Goal: Task Accomplishment & Management: Manage account settings

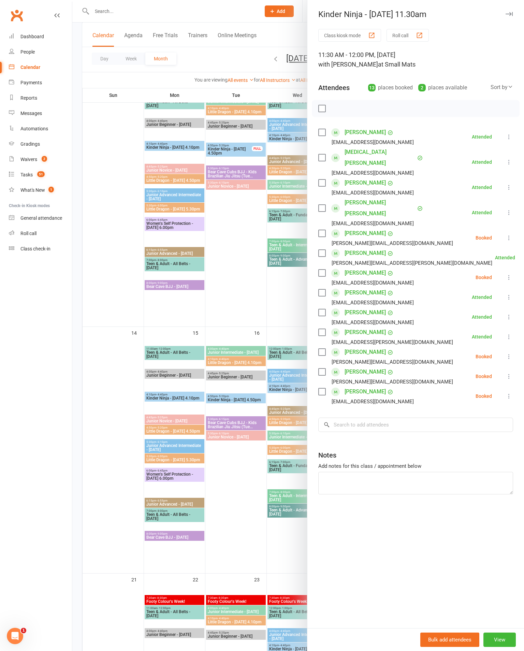
scroll to position [378, 168]
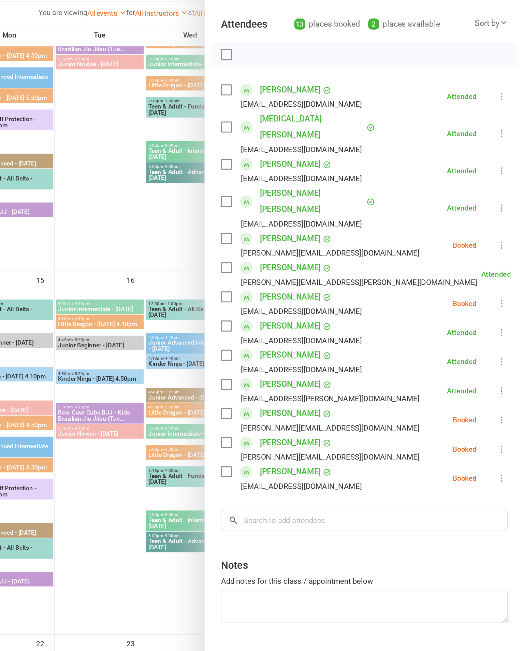
click at [506, 234] on icon at bounding box center [509, 237] width 7 height 7
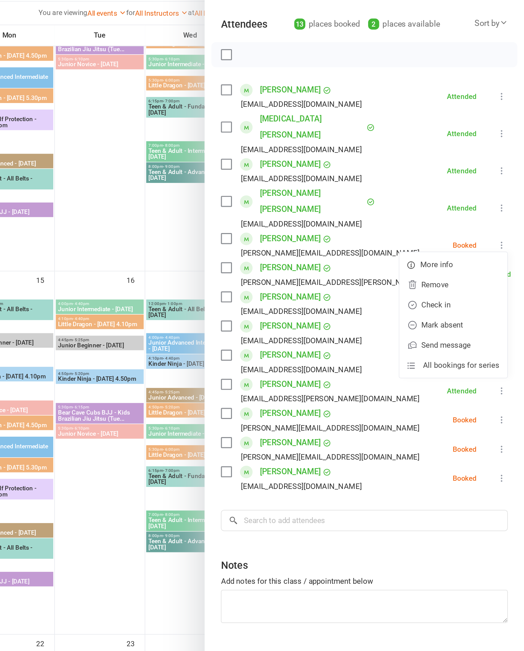
click at [440, 285] on link "Mark absent" at bounding box center [476, 292] width 73 height 14
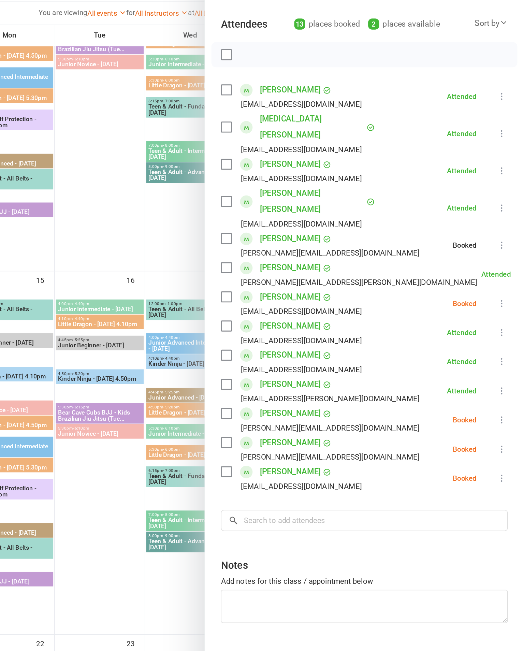
click at [506, 274] on icon at bounding box center [509, 277] width 7 height 7
click at [440, 325] on link "Mark absent" at bounding box center [476, 332] width 73 height 14
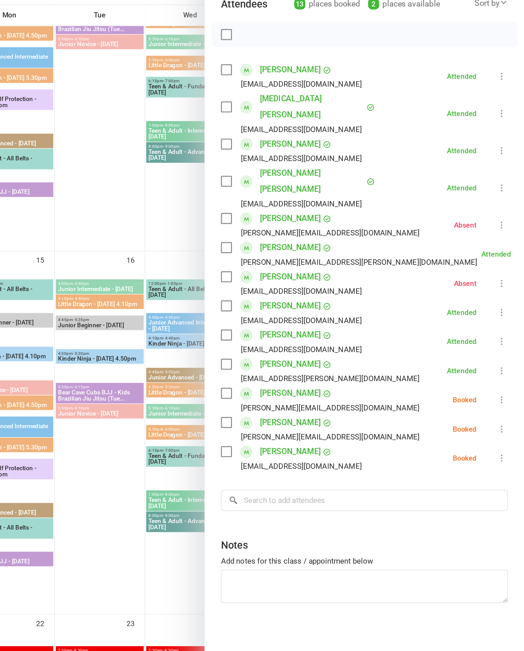
click at [506, 353] on icon at bounding box center [509, 356] width 7 height 7
click at [440, 404] on link "Mark absent" at bounding box center [476, 411] width 73 height 14
click at [506, 393] on icon at bounding box center [509, 396] width 7 height 7
click at [440, 444] on link "Mark absent" at bounding box center [476, 451] width 73 height 14
click at [506, 373] on icon at bounding box center [509, 376] width 7 height 7
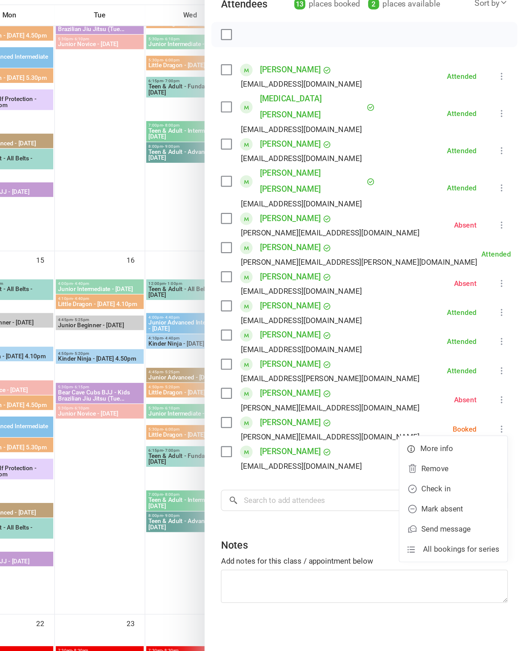
click at [440, 424] on link "Mark absent" at bounding box center [476, 431] width 73 height 14
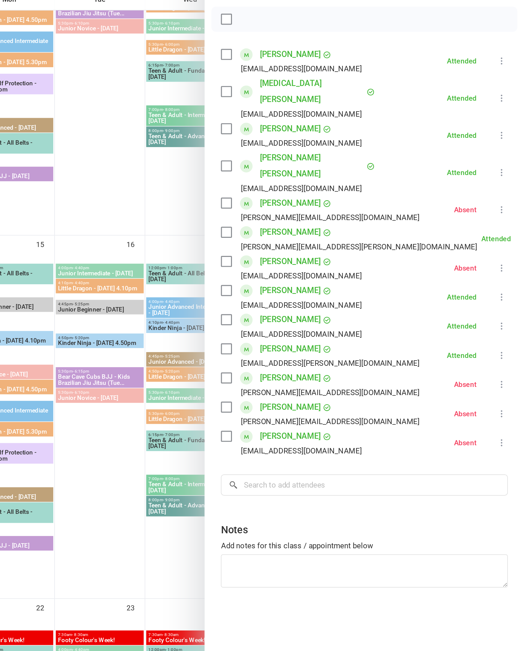
click at [117, 203] on div at bounding box center [298, 325] width 452 height 651
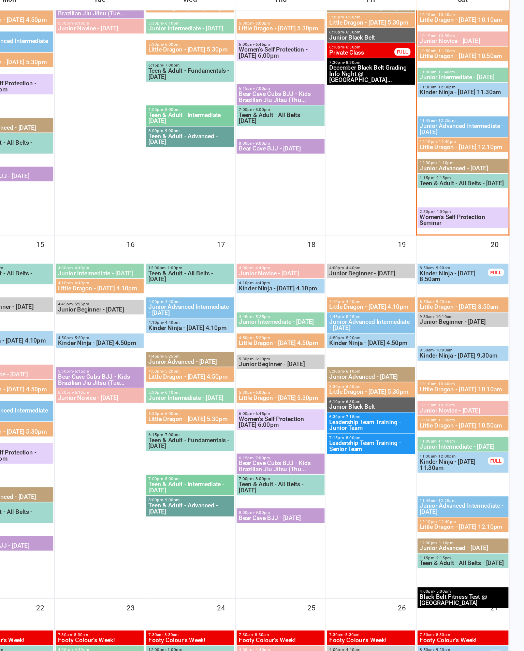
click at [453, 190] on span "12:10pm - 12:40pm" at bounding box center [482, 191] width 59 height 3
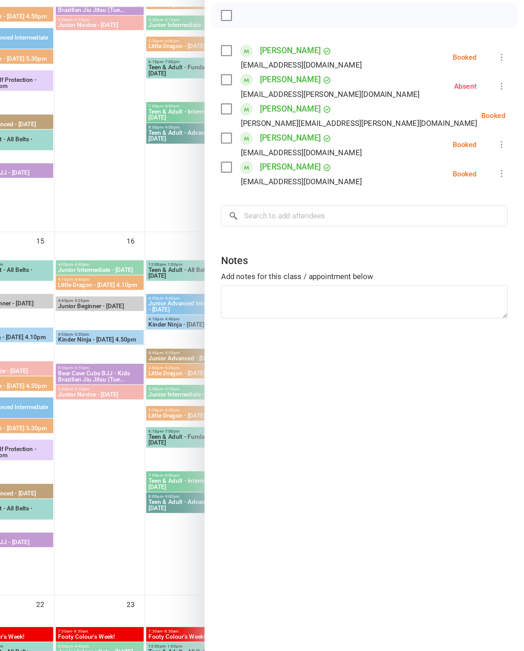
click at [506, 133] on icon at bounding box center [509, 136] width 7 height 7
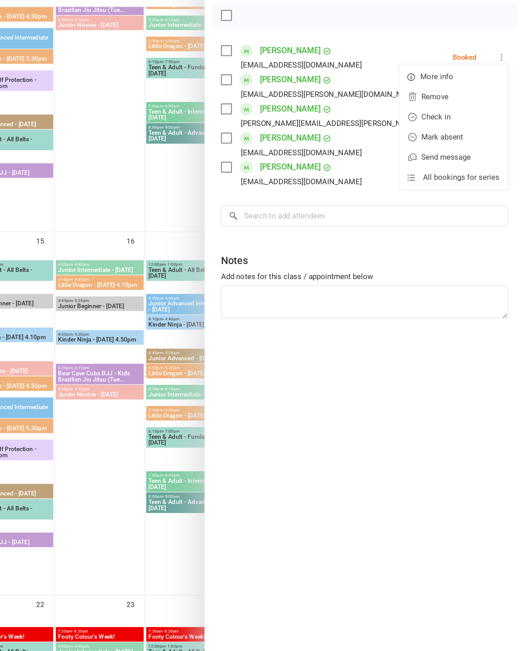
click at [440, 171] on link "Check in" at bounding box center [476, 178] width 73 height 14
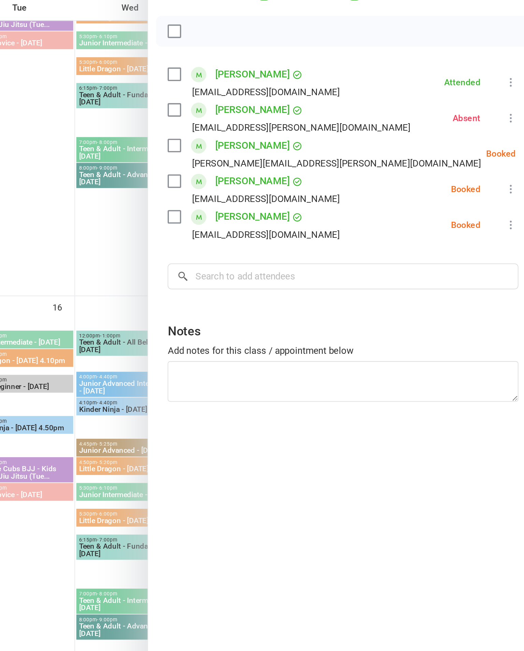
click at [524, 173] on icon at bounding box center [528, 176] width 7 height 7
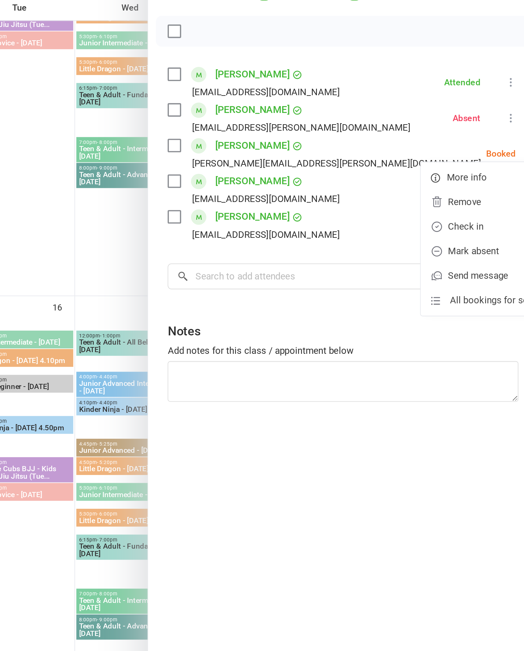
click at [459, 224] on link "Mark absent" at bounding box center [495, 231] width 73 height 14
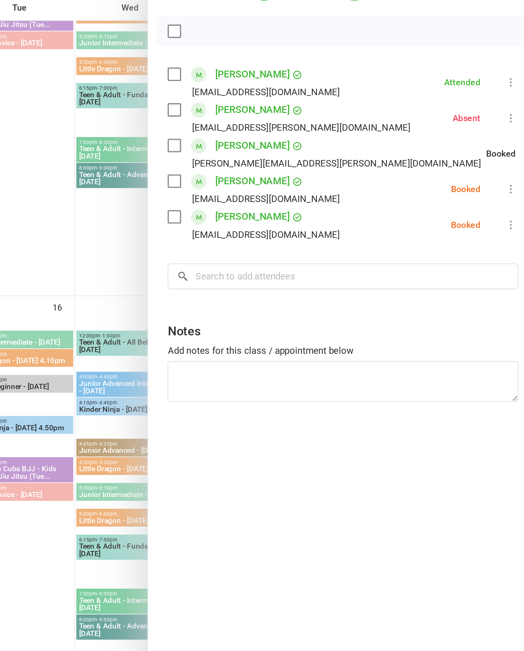
click at [506, 193] on icon at bounding box center [509, 196] width 7 height 7
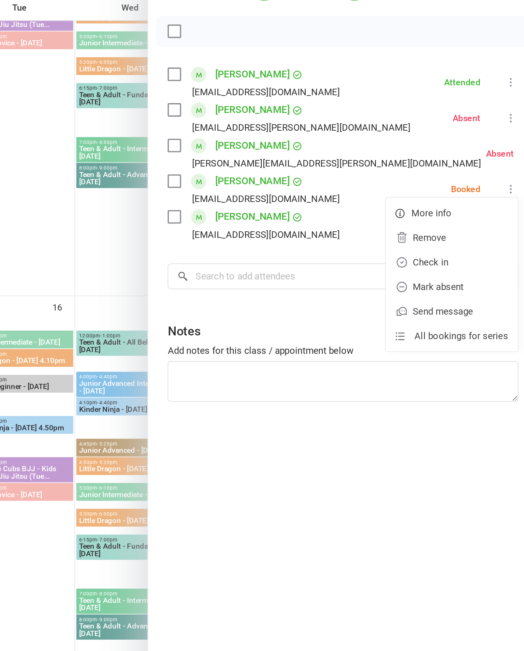
click at [440, 244] on link "Mark absent" at bounding box center [476, 251] width 73 height 14
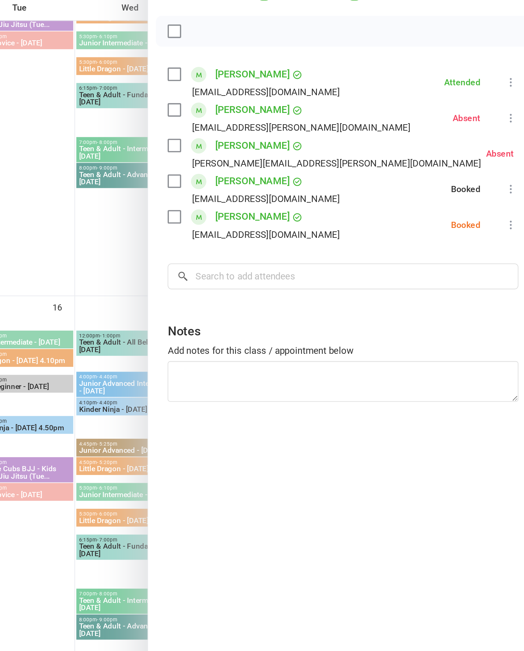
click at [506, 213] on icon at bounding box center [509, 216] width 7 height 7
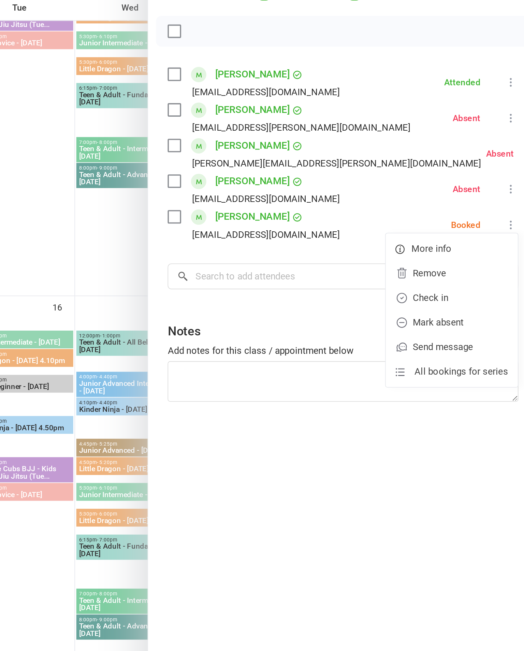
click at [440, 263] on link "Mark absent" at bounding box center [476, 270] width 73 height 14
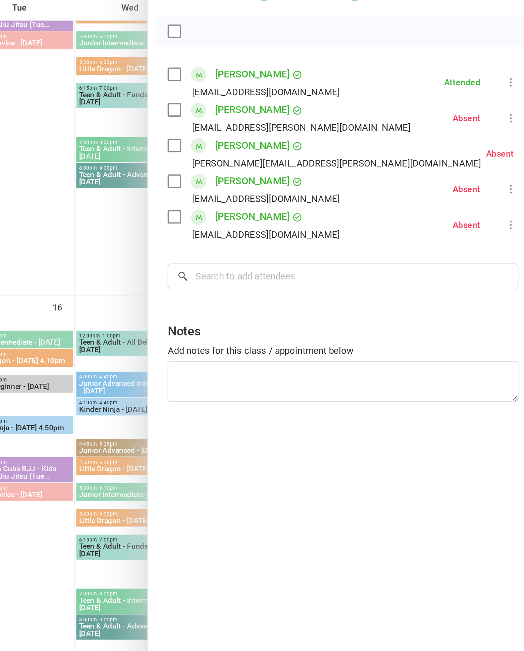
click at [72, 229] on div at bounding box center [298, 325] width 452 height 651
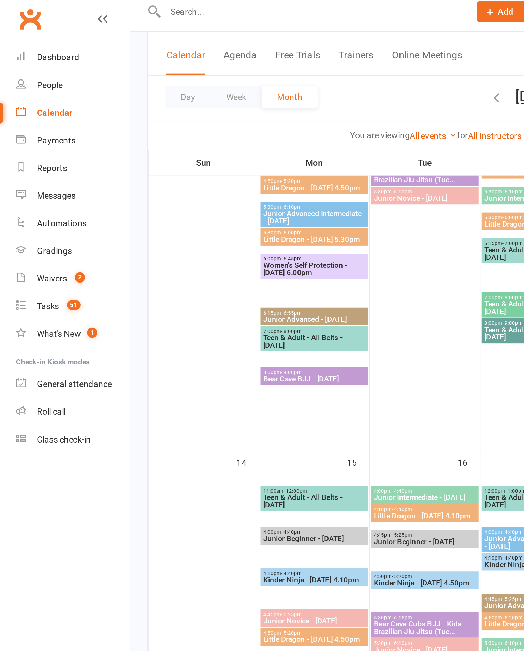
click at [44, 92] on link "Reports" at bounding box center [40, 97] width 63 height 15
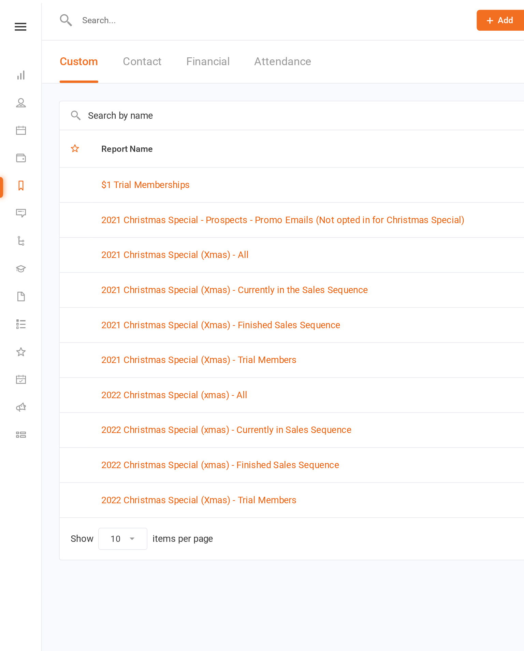
click at [184, 57] on input "text" at bounding box center [273, 64] width 481 height 16
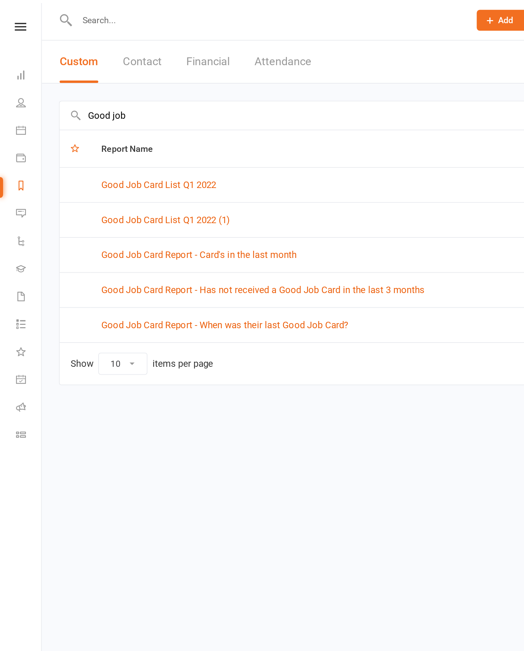
type input "Good job"
click at [221, 158] on link "Good Job Card Report - Has not received a Good Job Card in the last 3 months" at bounding box center [146, 161] width 180 height 6
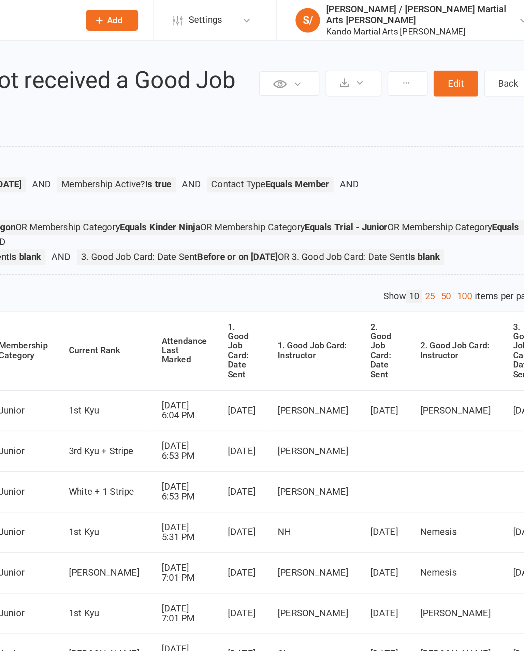
click at [469, 168] on link "100" at bounding box center [475, 164] width 12 height 7
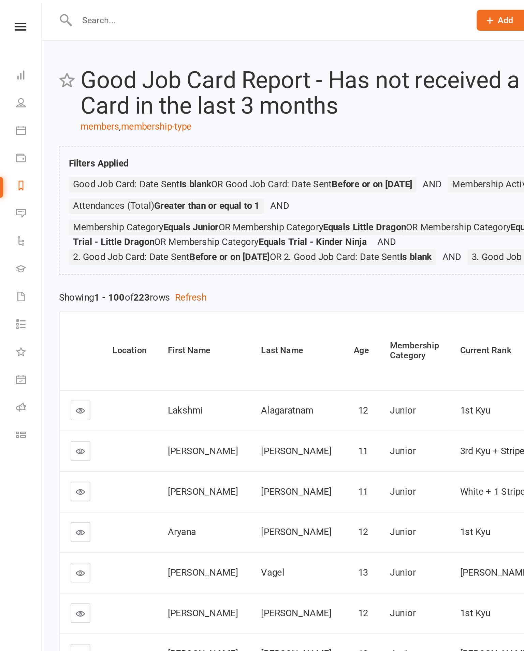
click at [307, 203] on div "Attendance Last Marked" at bounding box center [319, 195] width 25 height 16
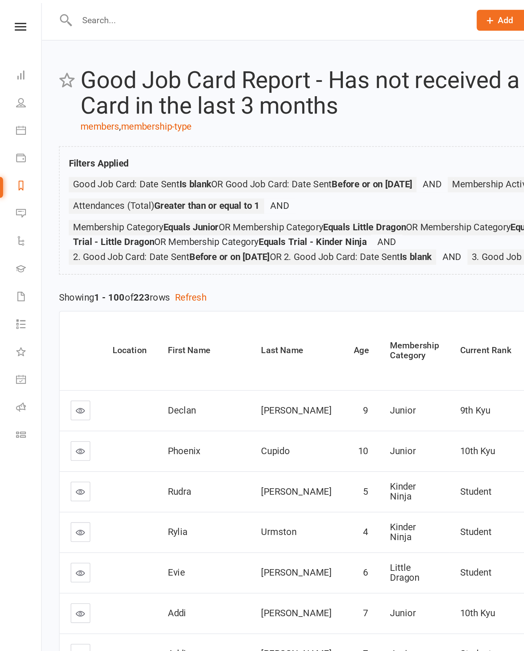
click at [307, 199] on div "Attendance Last Marked" at bounding box center [319, 195] width 25 height 16
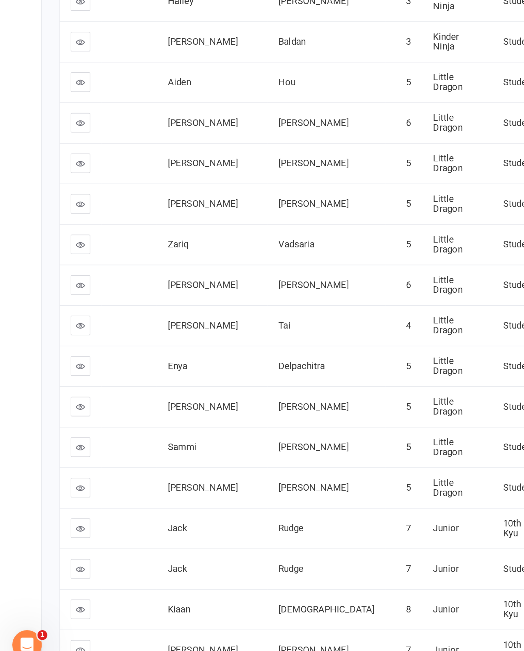
scroll to position [648, 0]
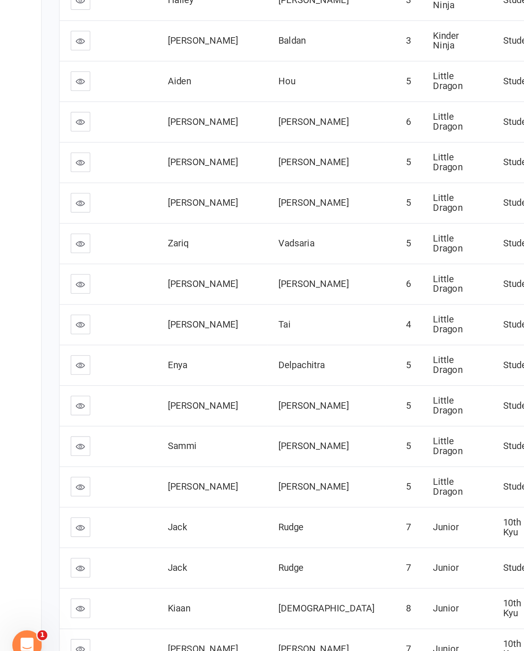
click at [44, 227] on link at bounding box center [44, 232] width 11 height 11
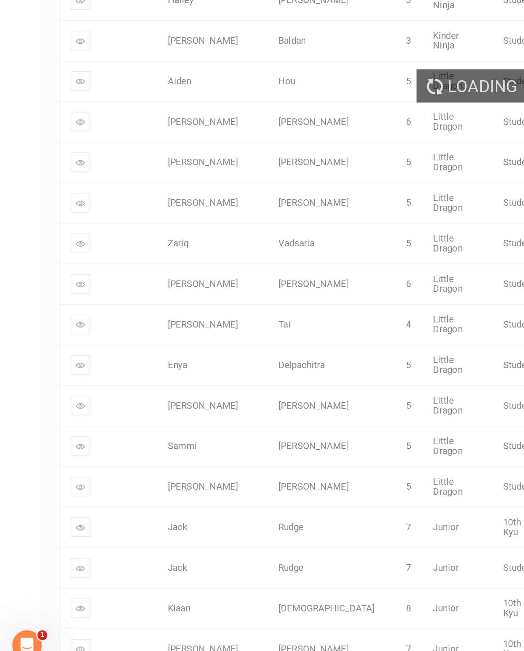
scroll to position [649, 0]
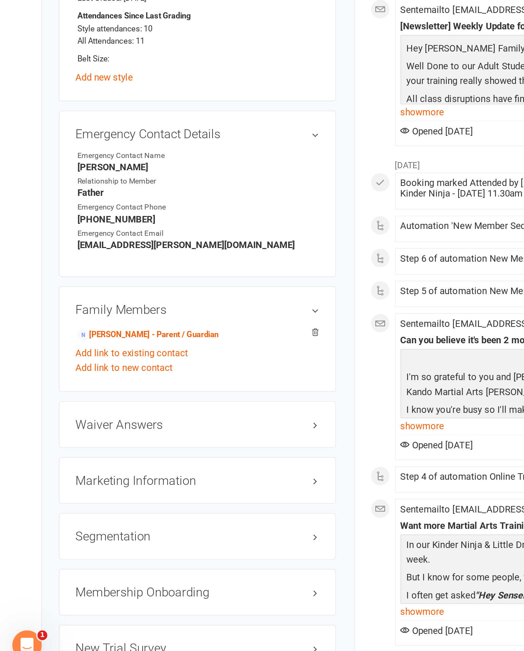
scroll to position [388, 0]
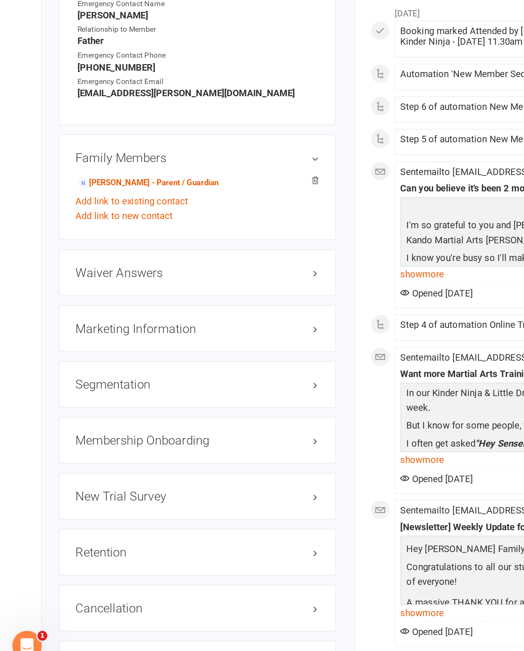
click at [0, 0] on link "edit" at bounding box center [0, 0] width 0 height 0
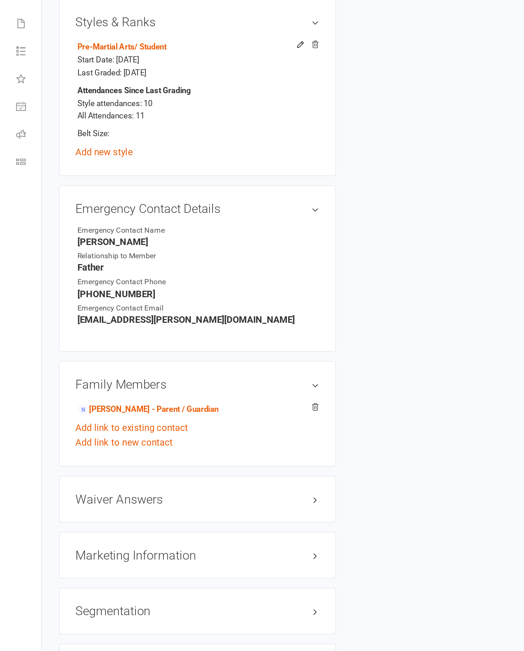
scroll to position [66, 0]
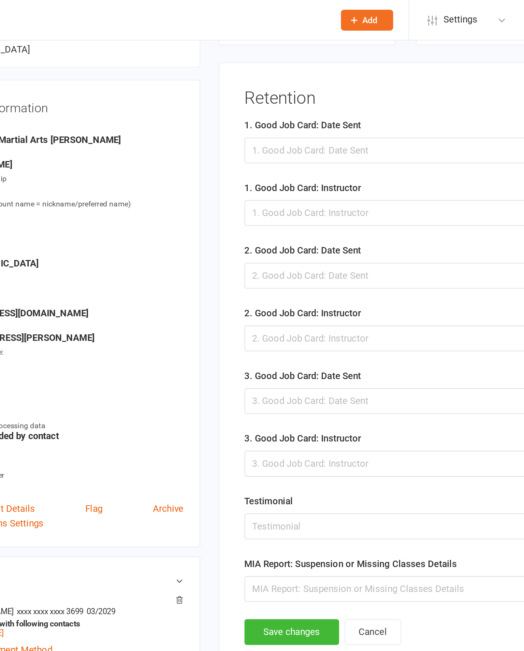
click at [240, 83] on div at bounding box center [355, 83] width 289 height 14
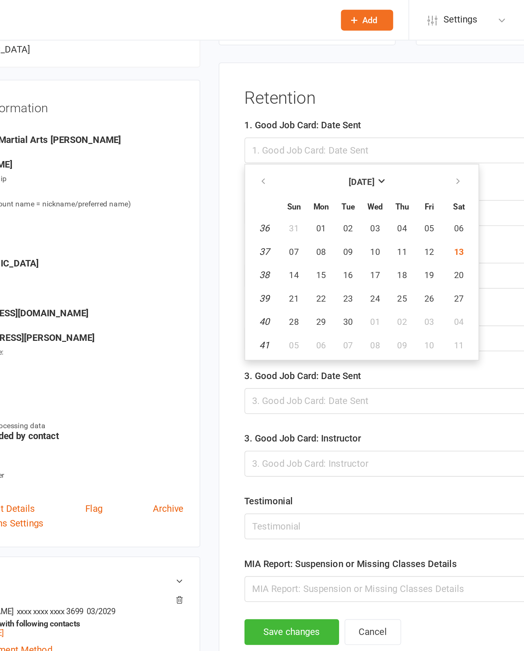
click at [322, 145] on button "13" at bounding box center [330, 140] width 17 height 12
type input "[DATE]"
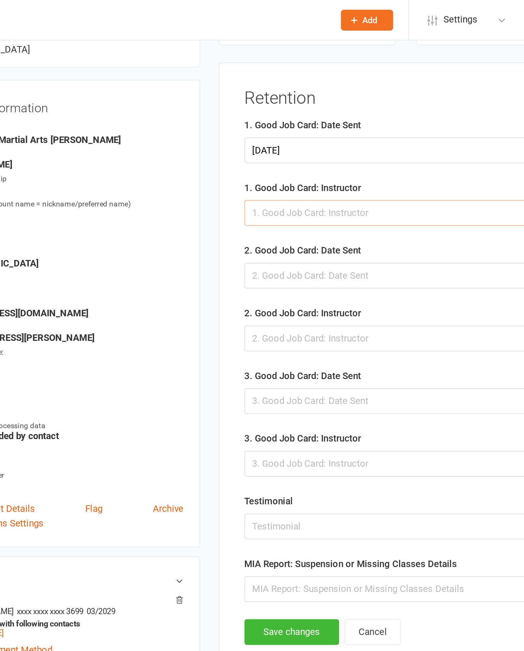
click at [236, 126] on input "text" at bounding box center [355, 118] width 289 height 14
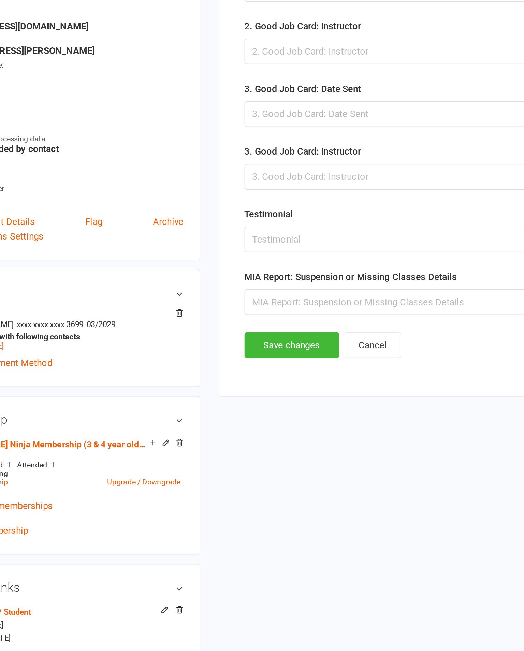
type input "[PERSON_NAME]"
click at [211, 344] on button "Save changes" at bounding box center [237, 351] width 53 height 14
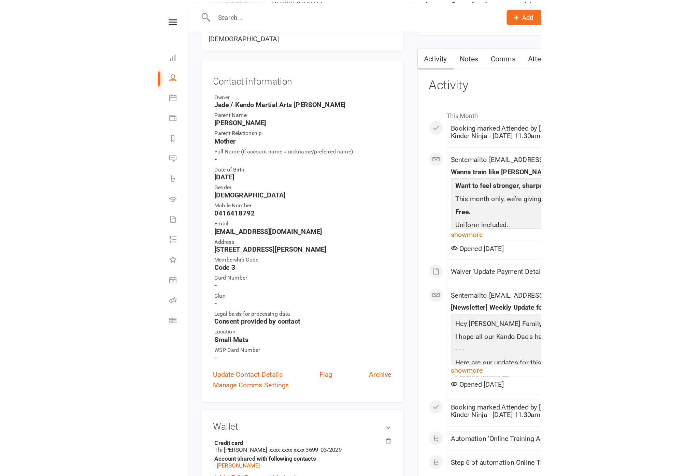
scroll to position [0, 0]
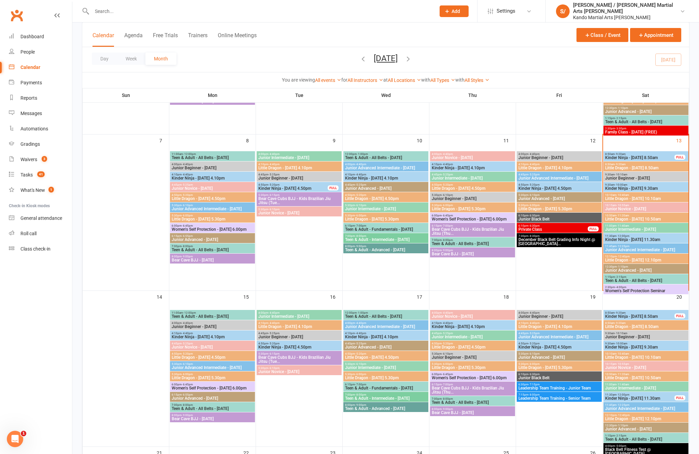
scroll to position [193, 0]
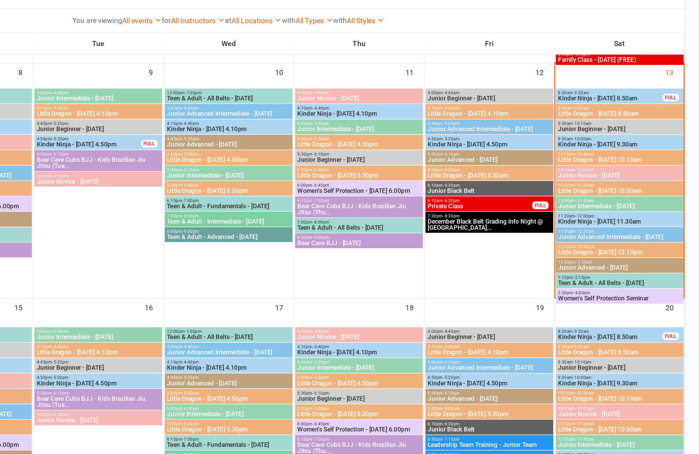
click at [605, 229] on span "12:10pm - 12:40pm" at bounding box center [646, 230] width 82 height 3
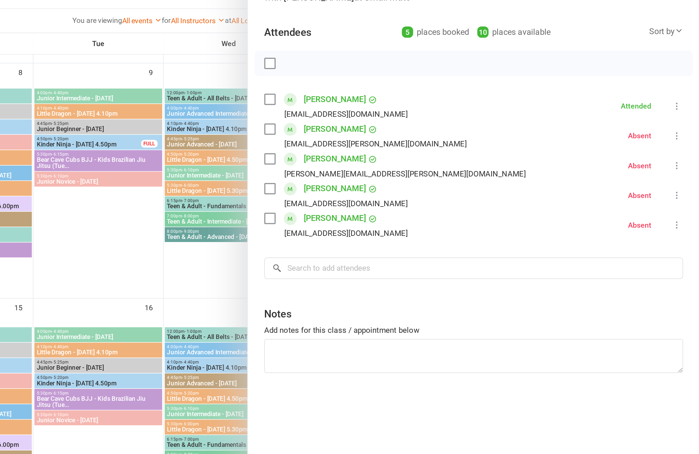
click at [113, 174] on div at bounding box center [385, 227] width 627 height 454
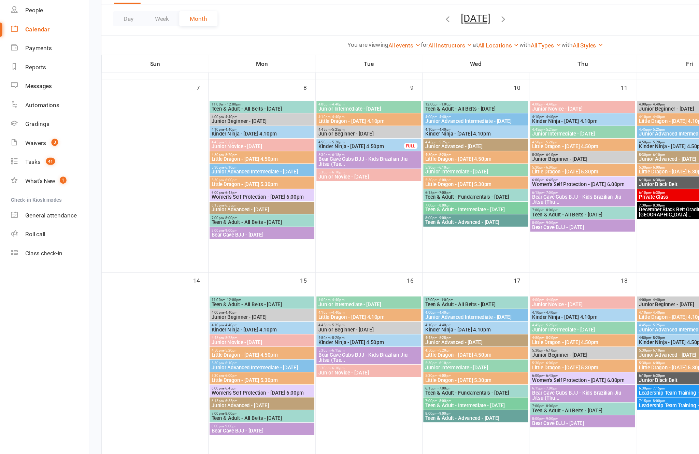
click at [37, 95] on div "Reports" at bounding box center [28, 97] width 17 height 5
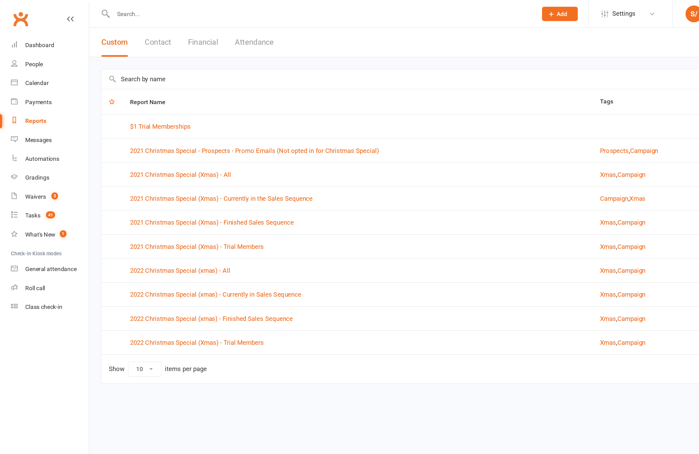
click at [404, 62] on input "text" at bounding box center [385, 64] width 607 height 16
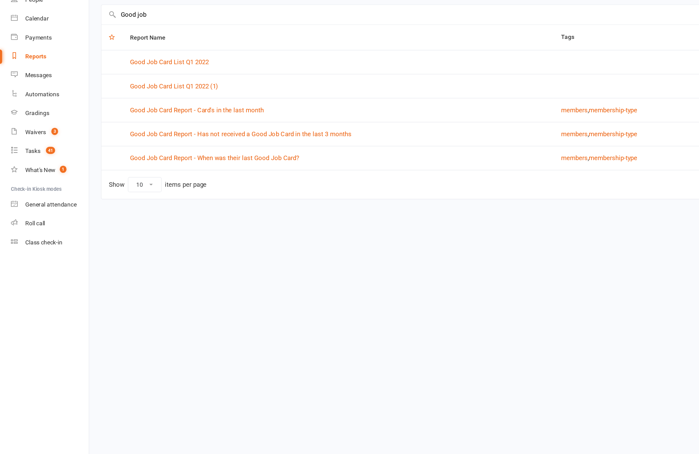
type input "Good job"
click at [273, 158] on link "Good Job Card Report - Has not received a Good Job Card in the last 3 months" at bounding box center [195, 161] width 180 height 6
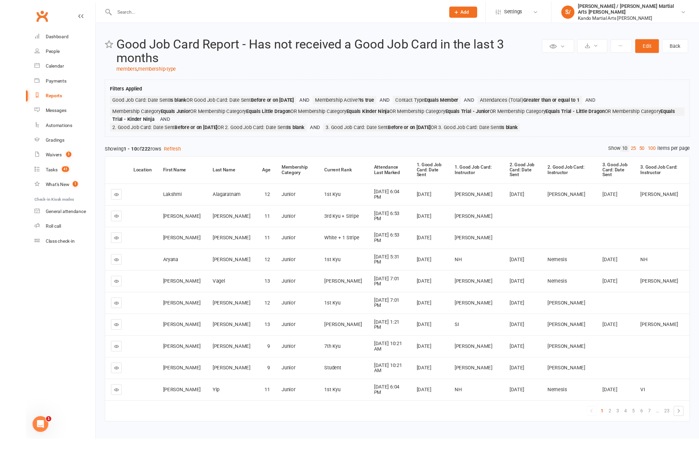
scroll to position [12, 0]
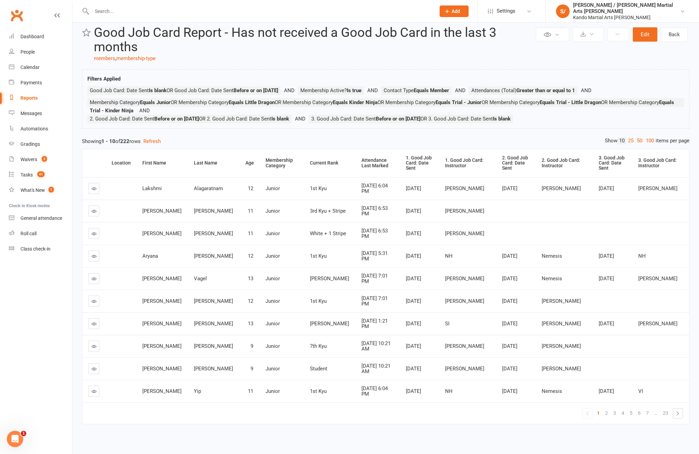
click at [644, 144] on link "100" at bounding box center [650, 140] width 12 height 7
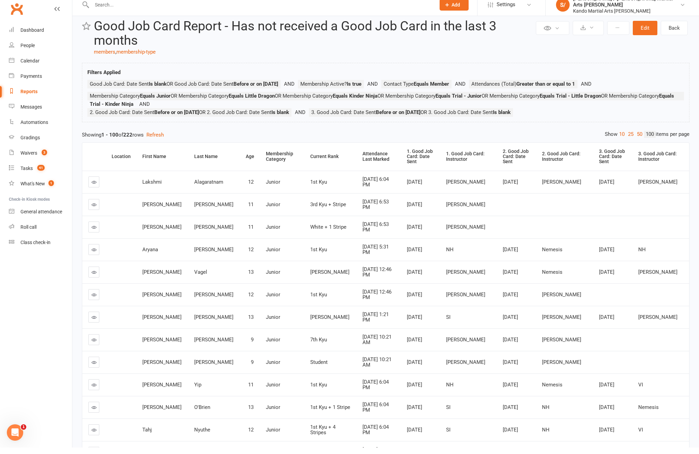
scroll to position [37, 0]
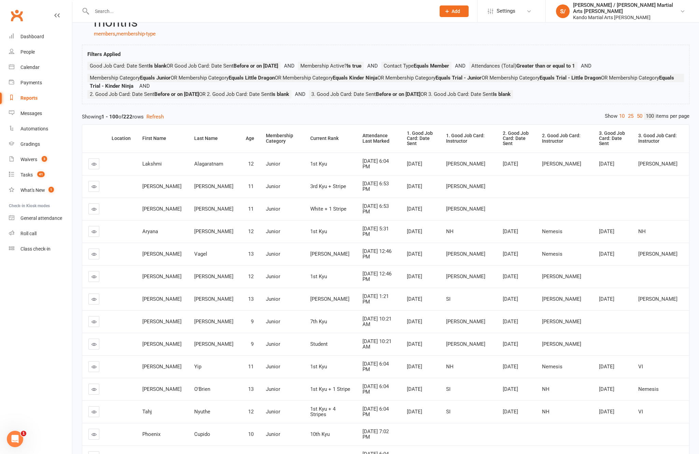
click at [362, 144] on div "Attendance Last Marked" at bounding box center [378, 138] width 32 height 11
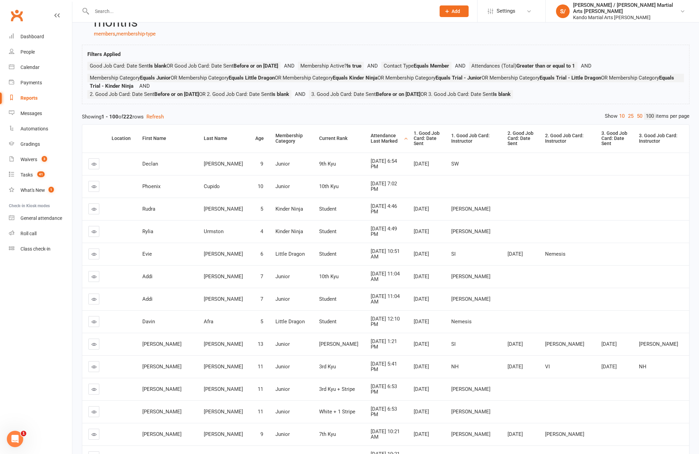
click at [371, 144] on div "Attendance Last Marked" at bounding box center [386, 138] width 31 height 11
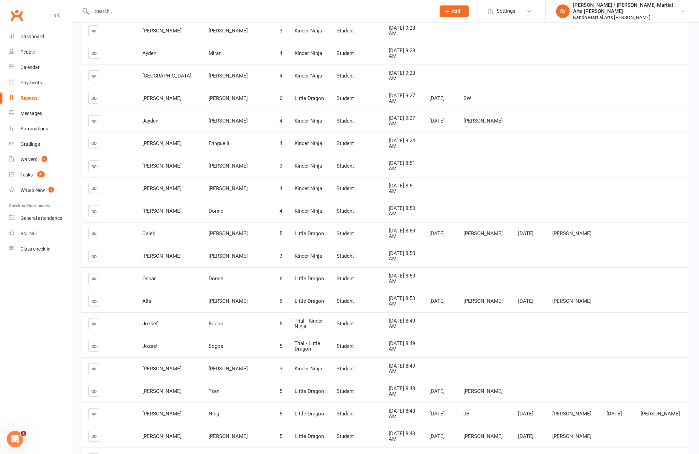
scroll to position [1789, 0]
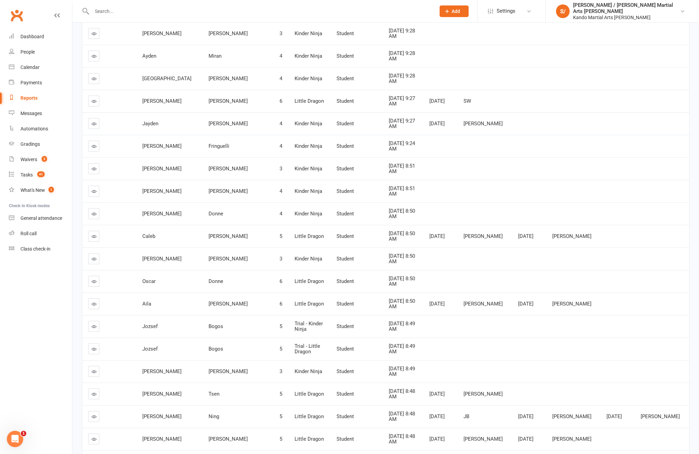
click at [90, 388] on link at bounding box center [93, 393] width 11 height 11
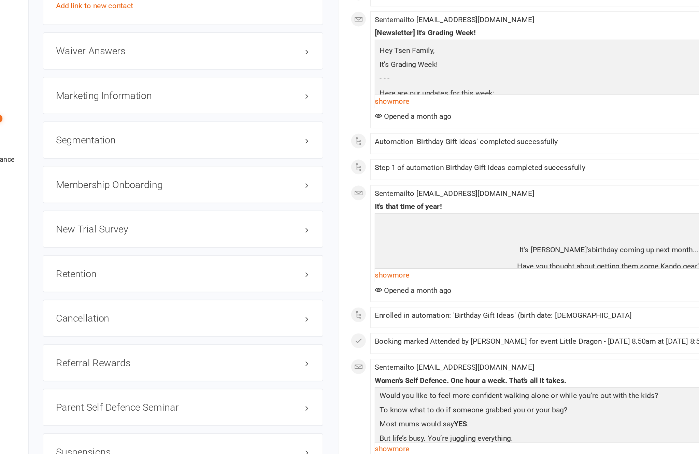
scroll to position [676, 0]
click at [215, 294] on h3 "Retention edit" at bounding box center [179, 298] width 177 height 8
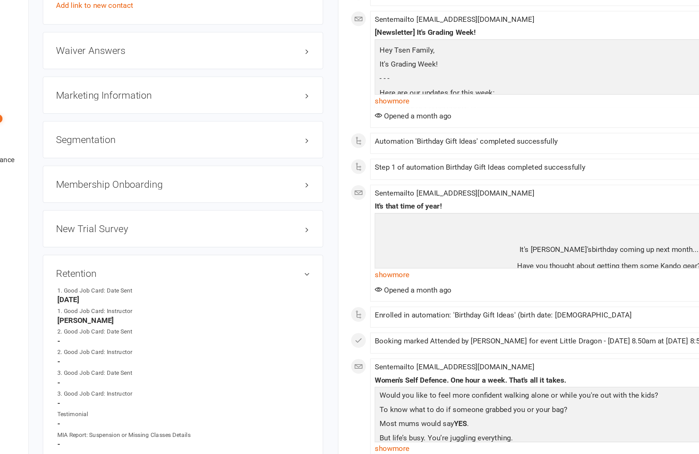
click at [0, 0] on link "edit" at bounding box center [0, 0] width 0 height 0
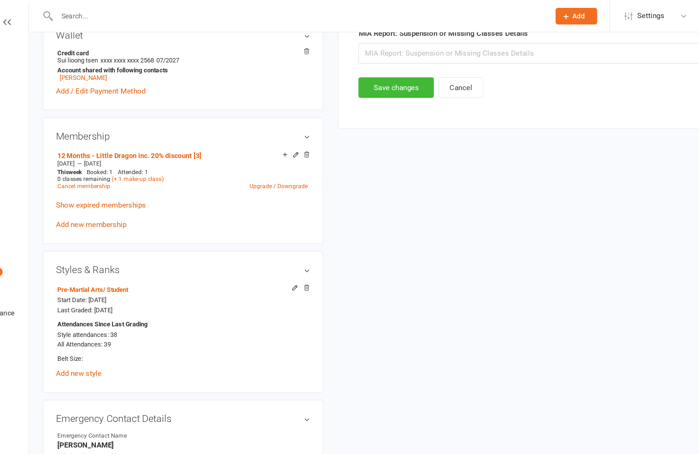
scroll to position [66, 0]
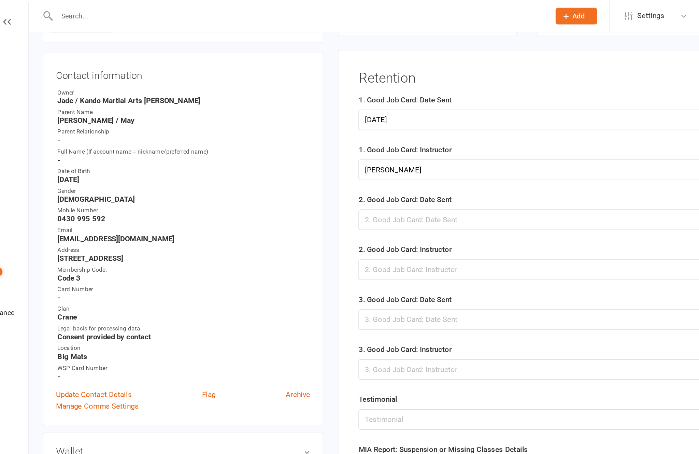
click at [302, 160] on div at bounding box center [488, 153] width 373 height 14
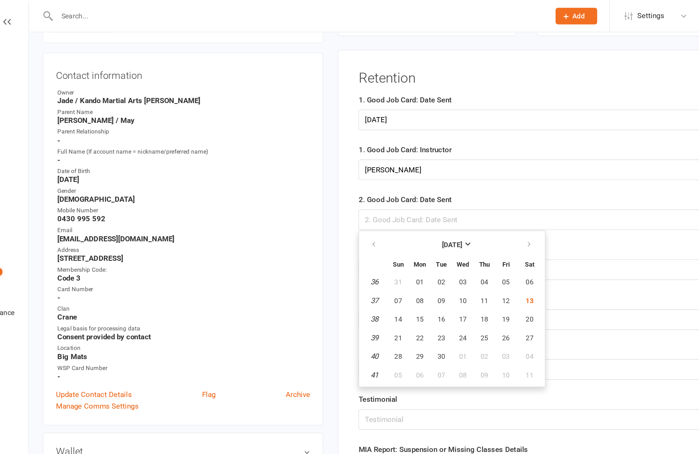
click at [419, 212] on span "13" at bounding box center [421, 209] width 5 height 5
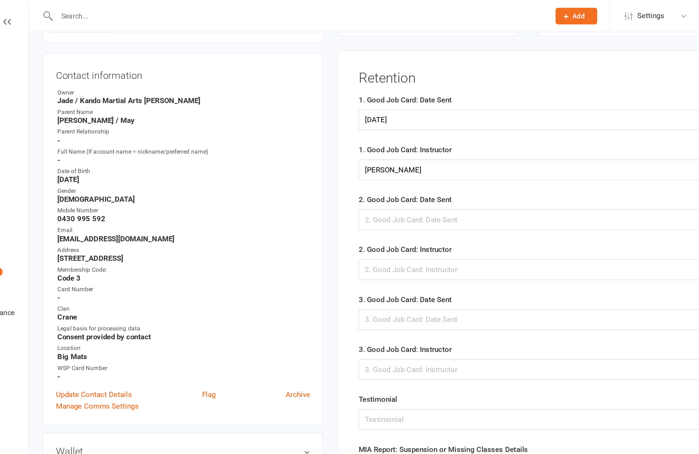
type input "[DATE]"
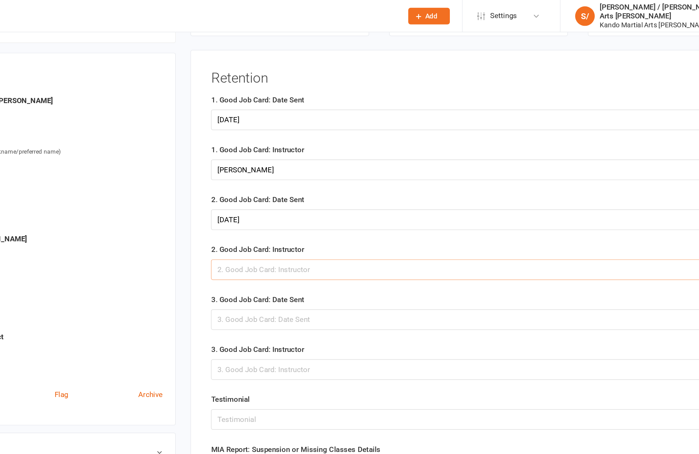
click at [402, 193] on input "text" at bounding box center [488, 188] width 373 height 14
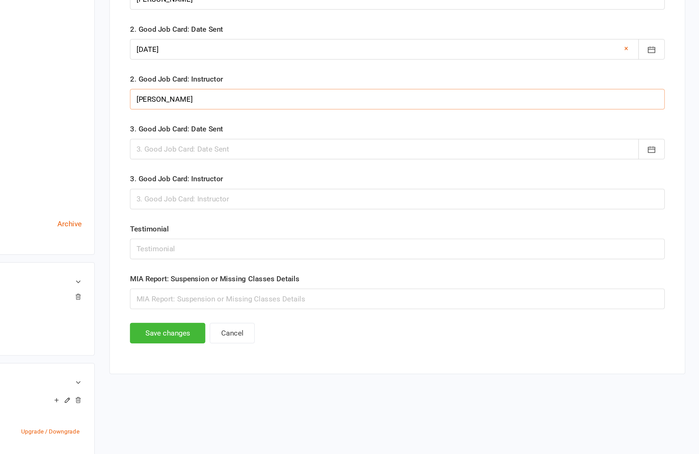
scroll to position [160, 0]
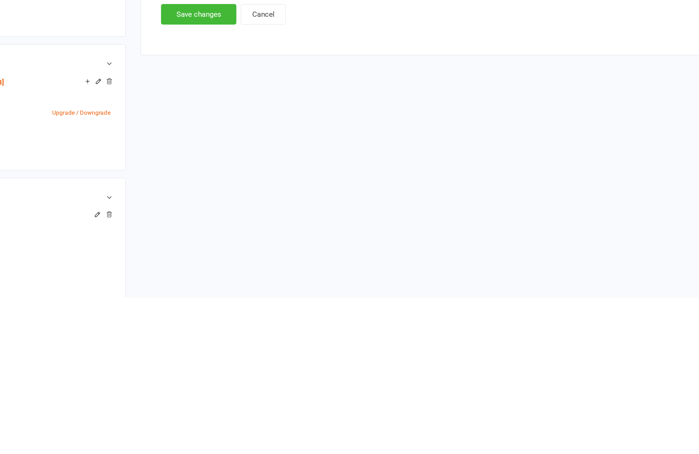
type input "[PERSON_NAME]"
click at [302, 249] on button "Save changes" at bounding box center [328, 256] width 53 height 14
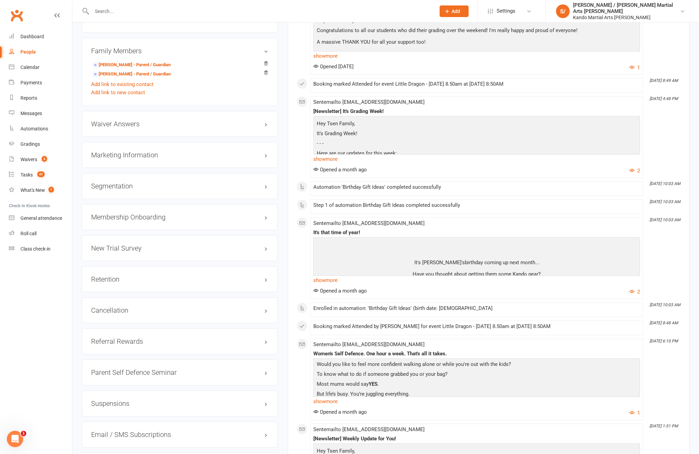
scroll to position [770, 0]
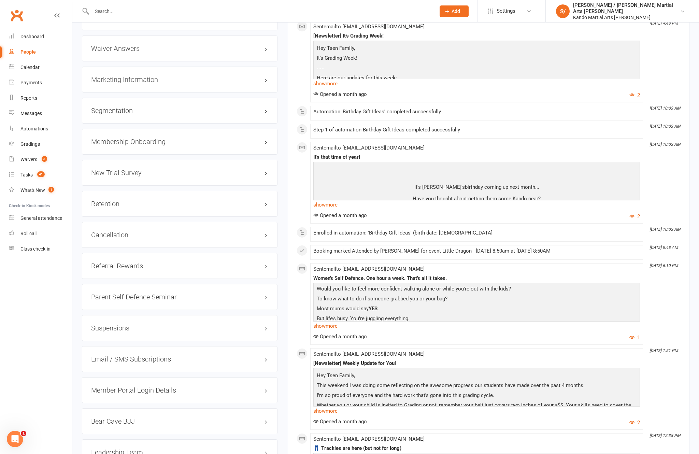
click at [273, 200] on div "Retention edit" at bounding box center [180, 204] width 196 height 26
click at [268, 205] on h3 "Retention edit" at bounding box center [179, 204] width 177 height 8
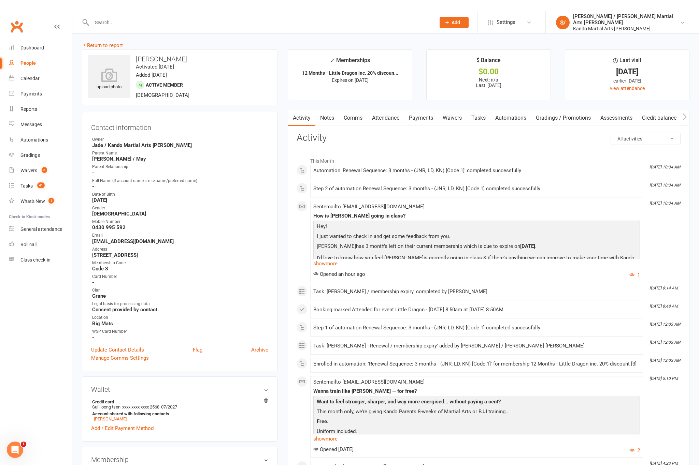
scroll to position [0, 0]
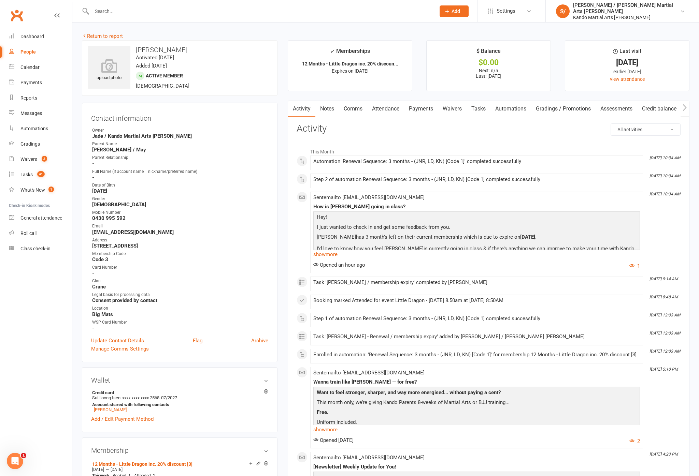
click at [17, 98] on link "Reports" at bounding box center [40, 97] width 63 height 15
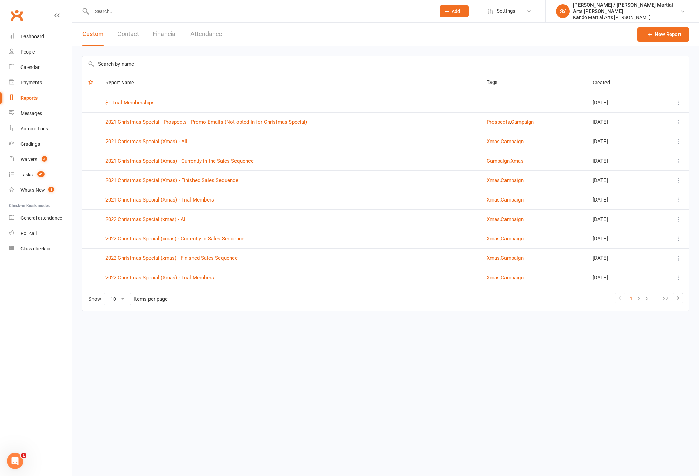
click at [558, 65] on input "text" at bounding box center [385, 64] width 607 height 16
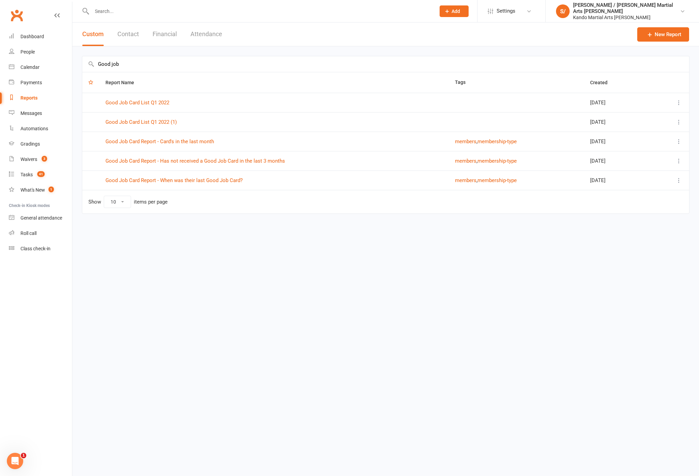
type input "Good job"
click at [268, 158] on link "Good Job Card Report - Has not received a Good Job Card in the last 3 months" at bounding box center [195, 161] width 180 height 6
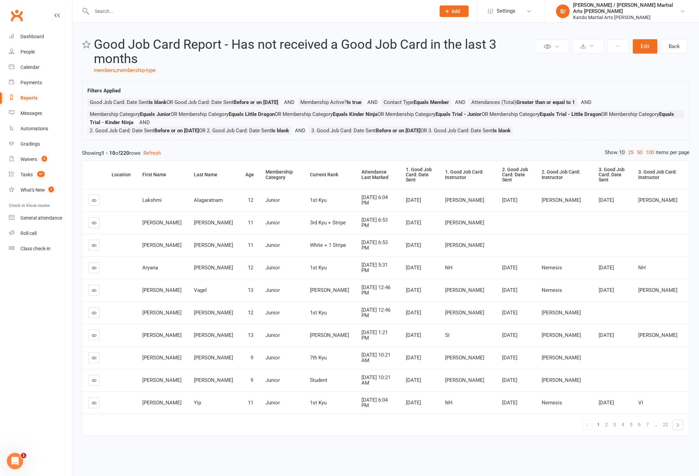
click at [647, 161] on div "Private Report Only visible by me Public Report Visible to everyone Export to C…" at bounding box center [385, 241] width 627 height 436
click at [644, 156] on link "100" at bounding box center [650, 152] width 12 height 7
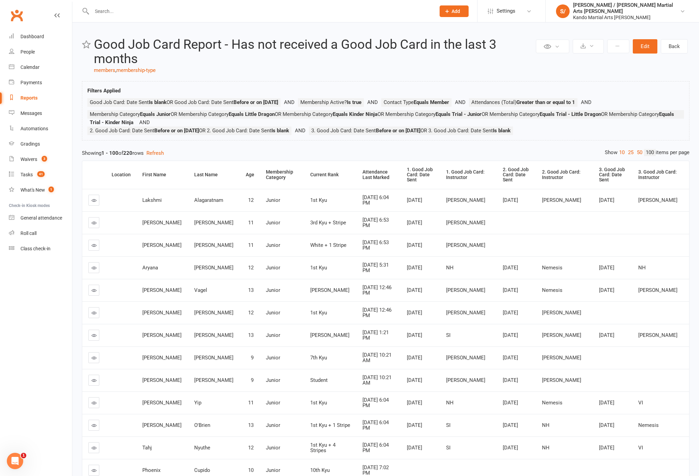
click at [362, 180] on div "Attendance Last Marked" at bounding box center [378, 175] width 32 height 11
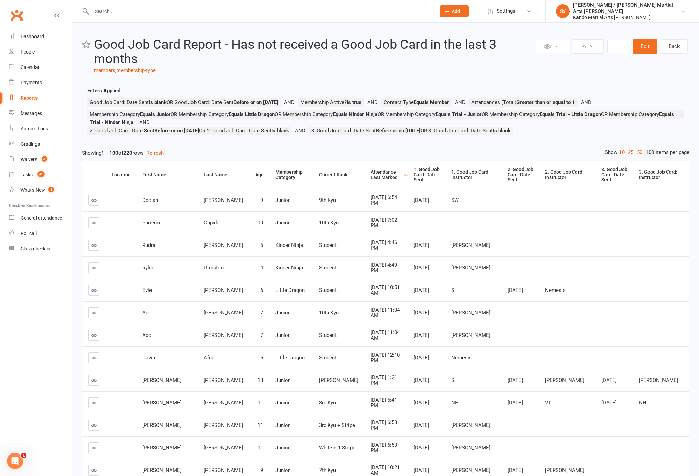
click at [365, 189] on th "Attendance Last Marked" at bounding box center [386, 175] width 43 height 28
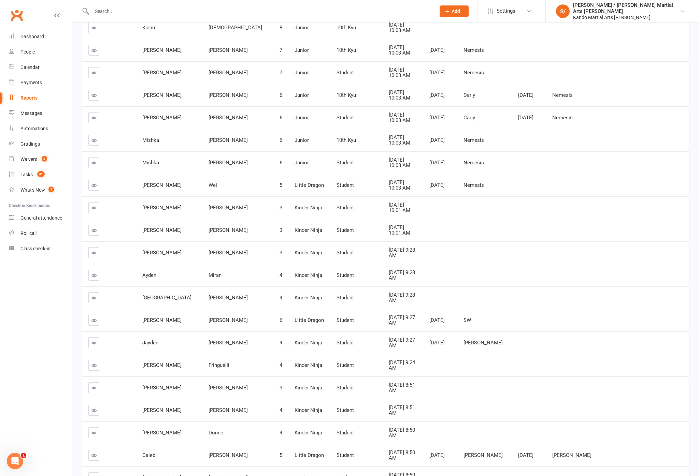
scroll to position [1548, 0]
click at [96, 227] on icon at bounding box center [93, 229] width 5 height 5
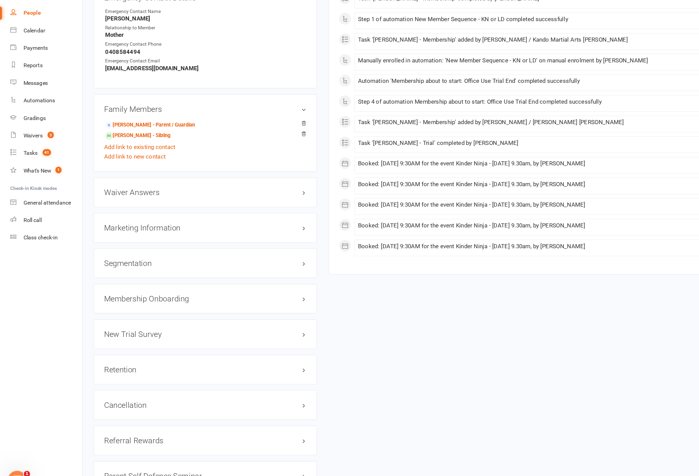
scroll to position [615, 0]
click at [264, 360] on h3 "Retention edit" at bounding box center [179, 364] width 177 height 8
click at [0, 0] on link "edit" at bounding box center [0, 0] width 0 height 0
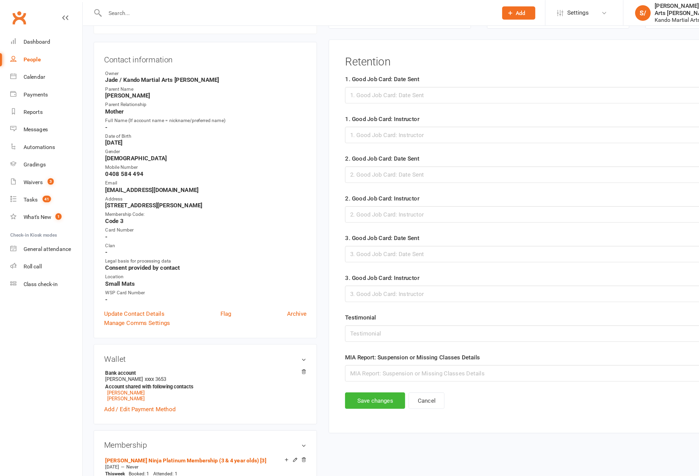
scroll to position [66, 0]
click at [424, 89] on div at bounding box center [488, 83] width 373 height 14
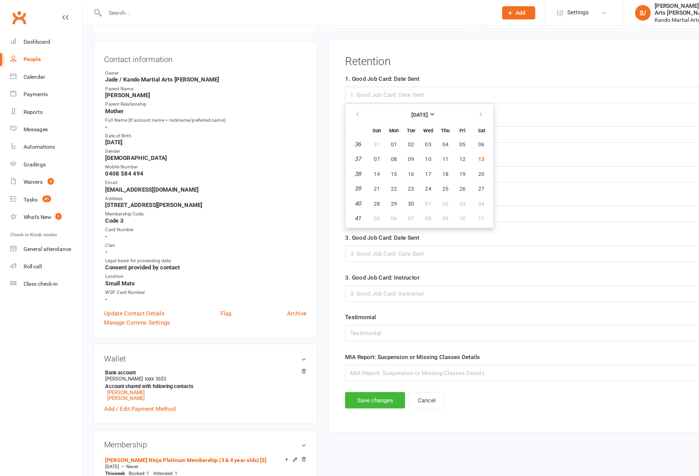
click at [424, 142] on span "13" at bounding box center [421, 139] width 5 height 5
type input "[DATE]"
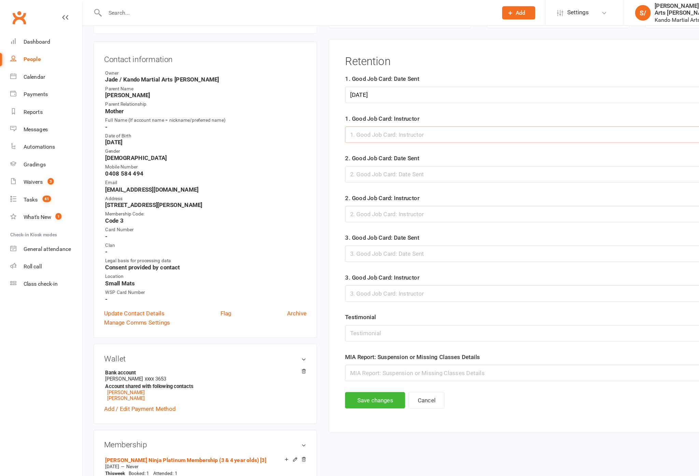
click at [429, 125] on input "text" at bounding box center [488, 118] width 373 height 14
type input "[PERSON_NAME]"
click at [351, 358] on button "Save changes" at bounding box center [328, 351] width 53 height 14
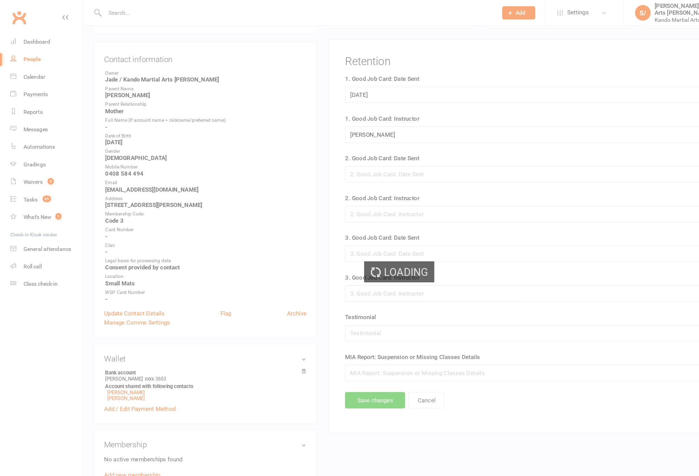
scroll to position [0, 0]
